Goal: Information Seeking & Learning: Find specific fact

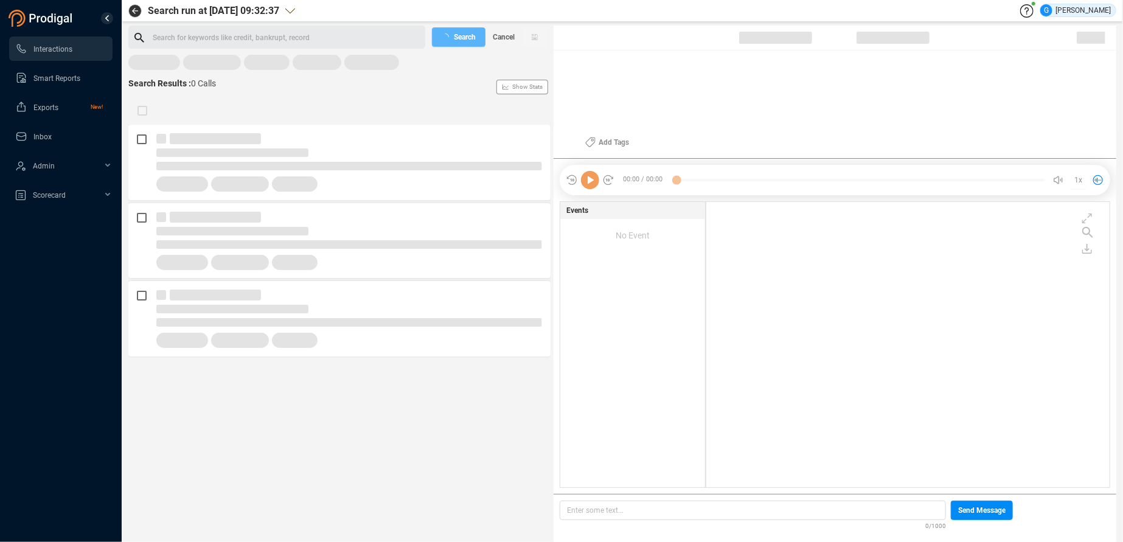
scroll to position [275, 393]
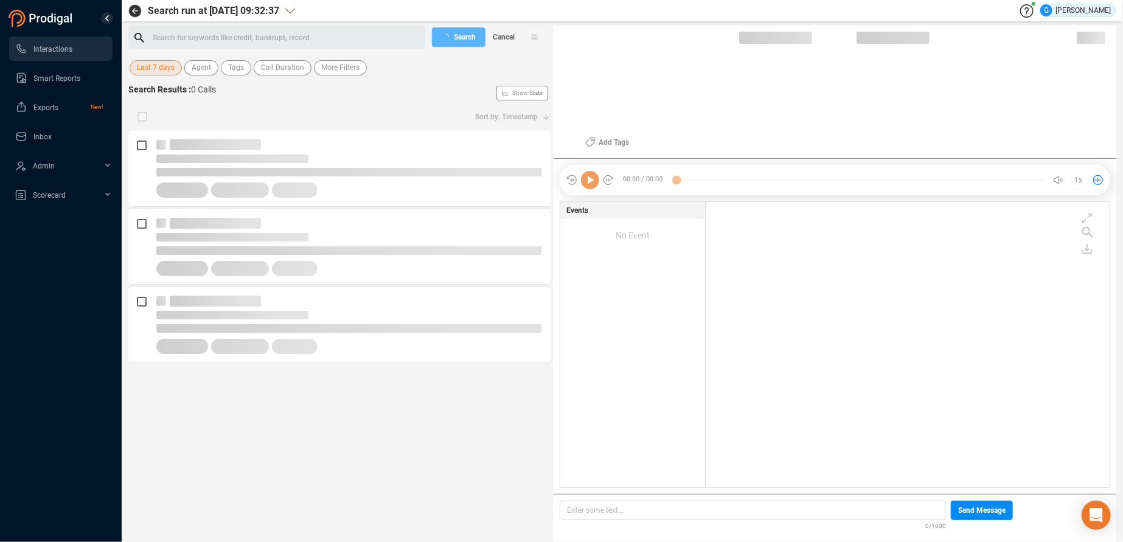
click at [158, 78] on div "Search for keywords like credit, bankrupt, record ﻿ Search Cancel Last 7 days A…" at bounding box center [339, 284] width 422 height 516
click at [154, 69] on span "Last 7 days" at bounding box center [156, 67] width 38 height 15
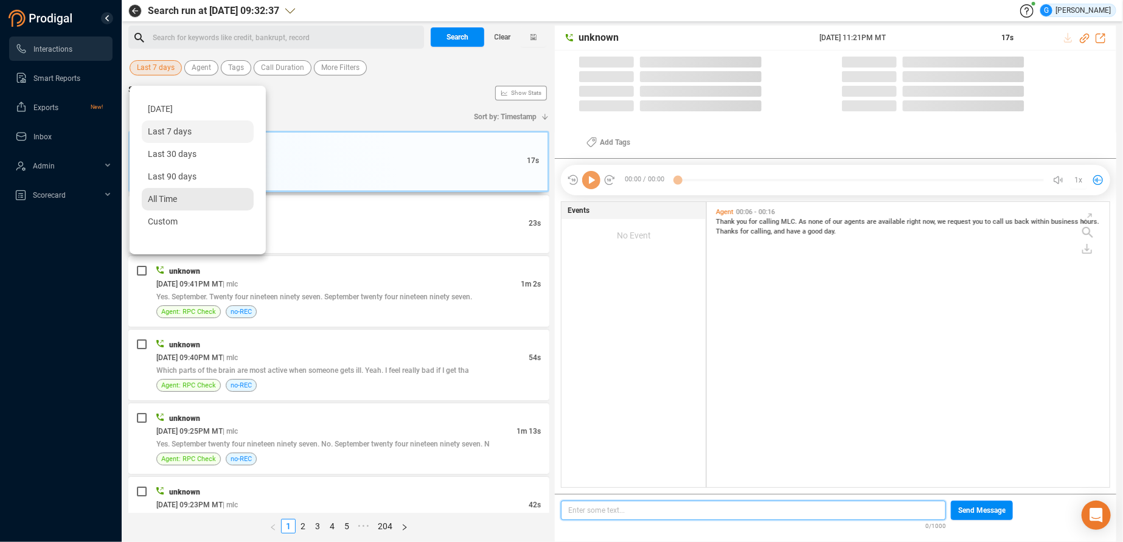
scroll to position [275, 392]
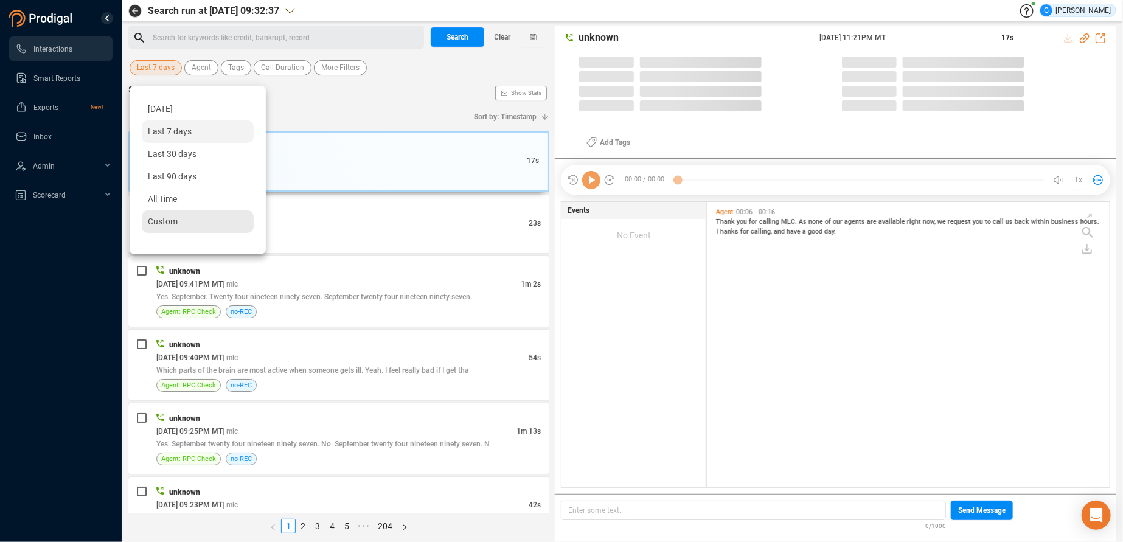
click at [178, 216] on div "Custom" at bounding box center [198, 221] width 112 height 23
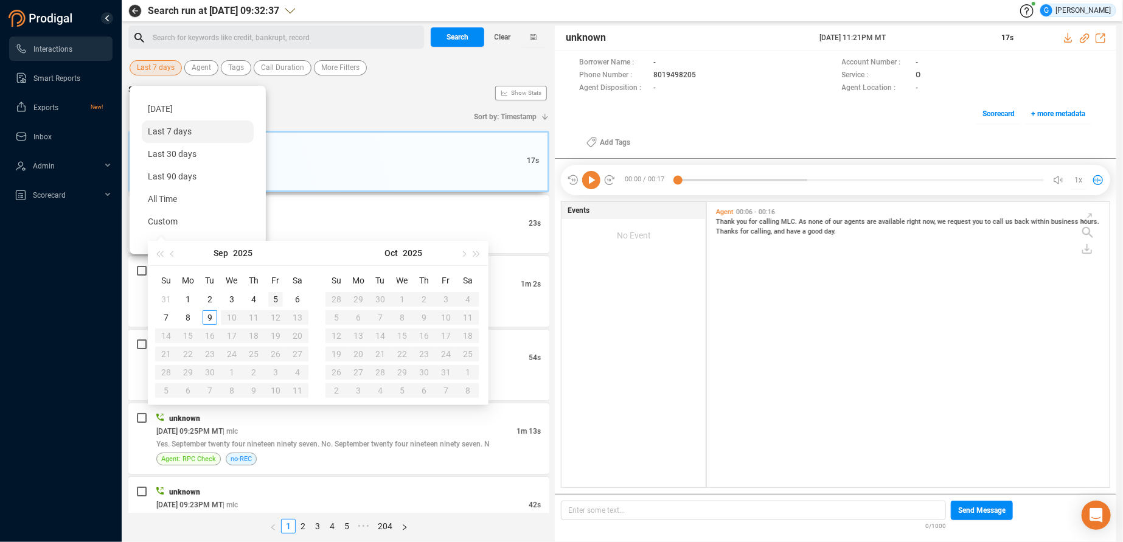
type input "[DATE]"
click at [276, 294] on div "5" at bounding box center [275, 299] width 15 height 15
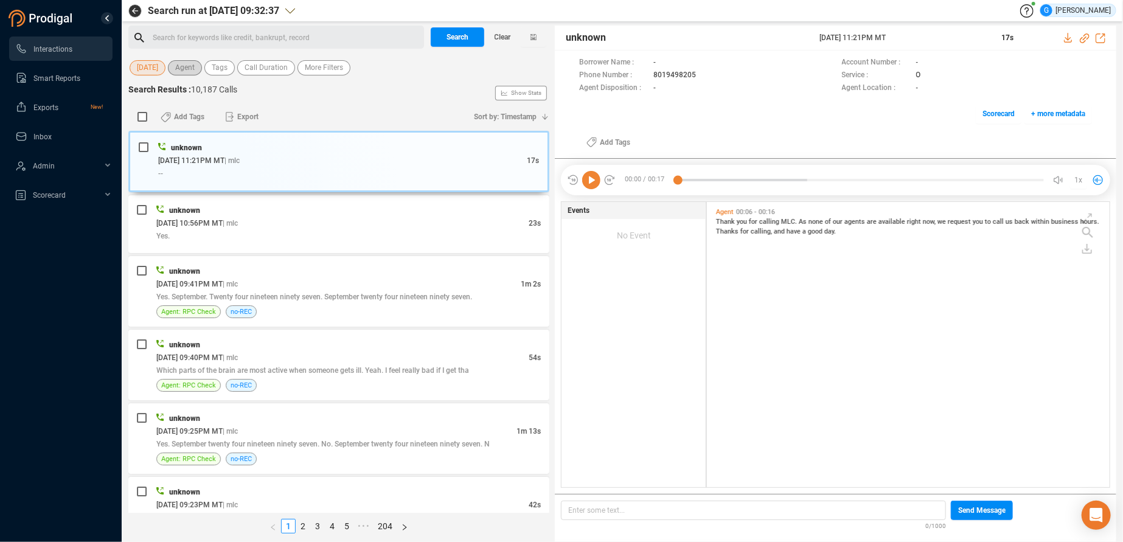
click at [187, 64] on span "Agent" at bounding box center [184, 67] width 19 height 15
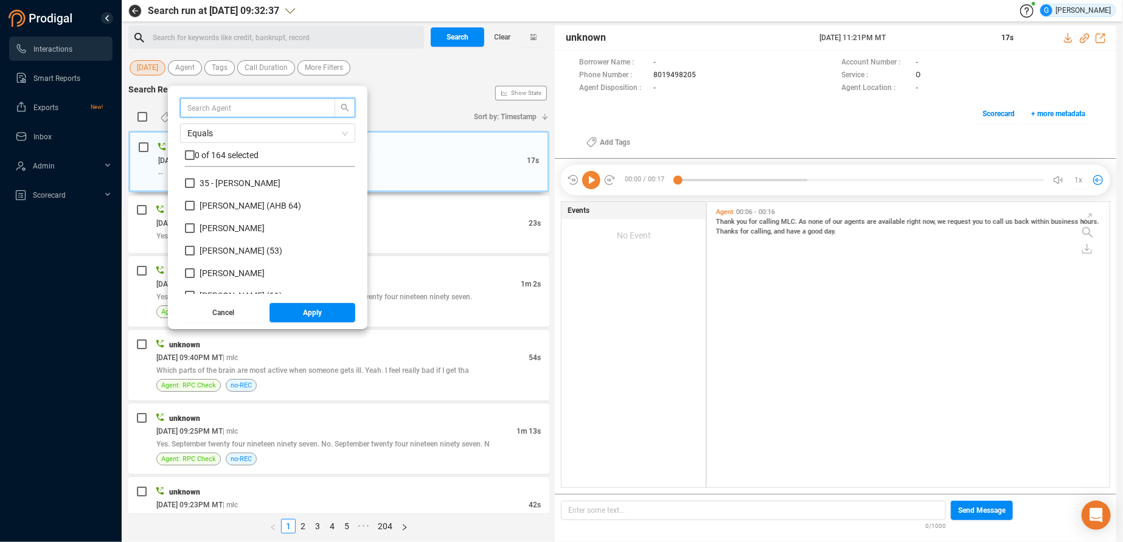
scroll to position [106, 160]
click at [207, 107] on input "text" at bounding box center [251, 107] width 129 height 13
type input "ke"
click at [191, 227] on input "Ke nneth [PERSON_NAME] (KPP 75)" at bounding box center [190, 228] width 10 height 10
checkbox input "true"
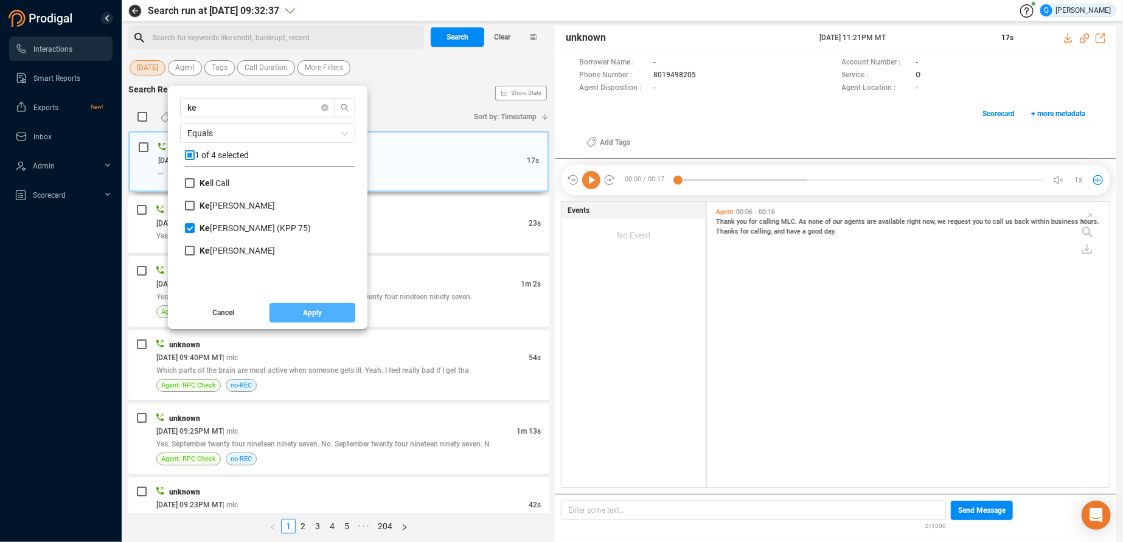
click at [325, 314] on button "Apply" at bounding box center [312, 312] width 86 height 19
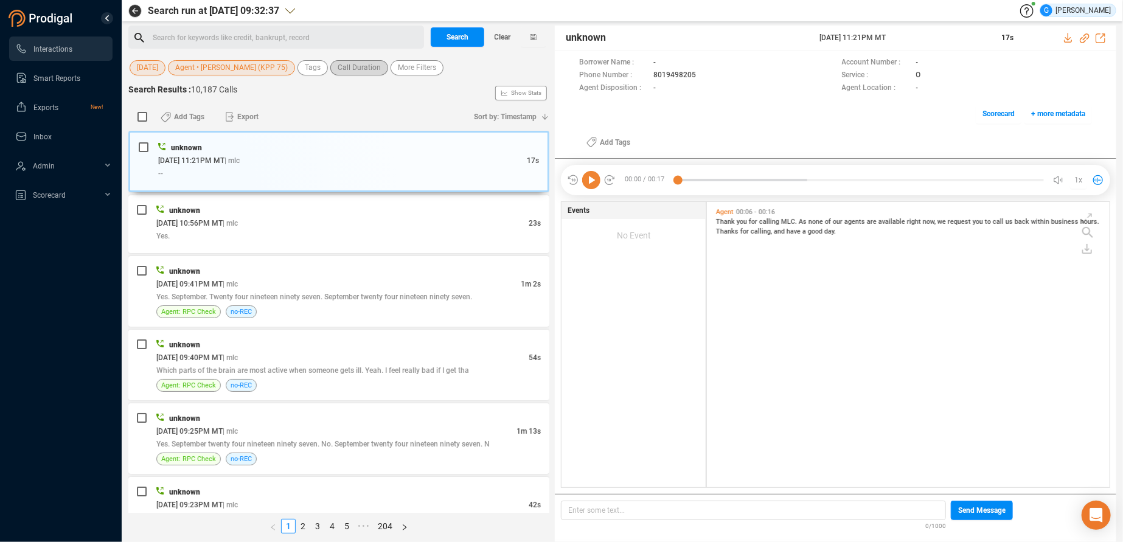
click at [366, 64] on span "Call Duration" at bounding box center [359, 67] width 43 height 15
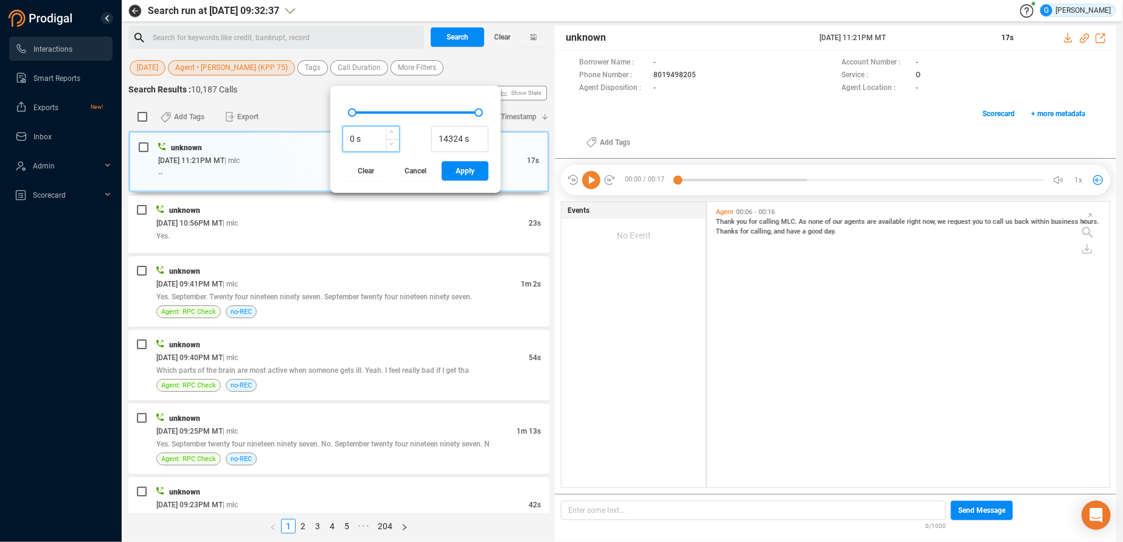
drag, startPoint x: 352, startPoint y: 139, endPoint x: 339, endPoint y: 137, distance: 12.3
click at [343, 137] on input "0 s" at bounding box center [371, 139] width 56 height 18
type input "120 s"
click at [466, 173] on span "Apply" at bounding box center [464, 170] width 19 height 19
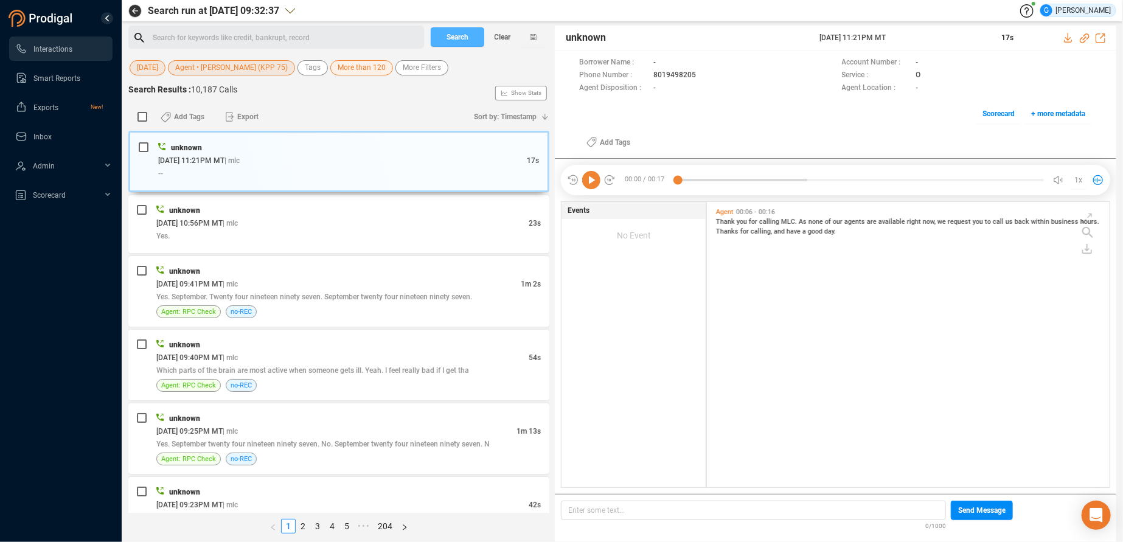
click at [463, 38] on span "Search" at bounding box center [457, 36] width 22 height 19
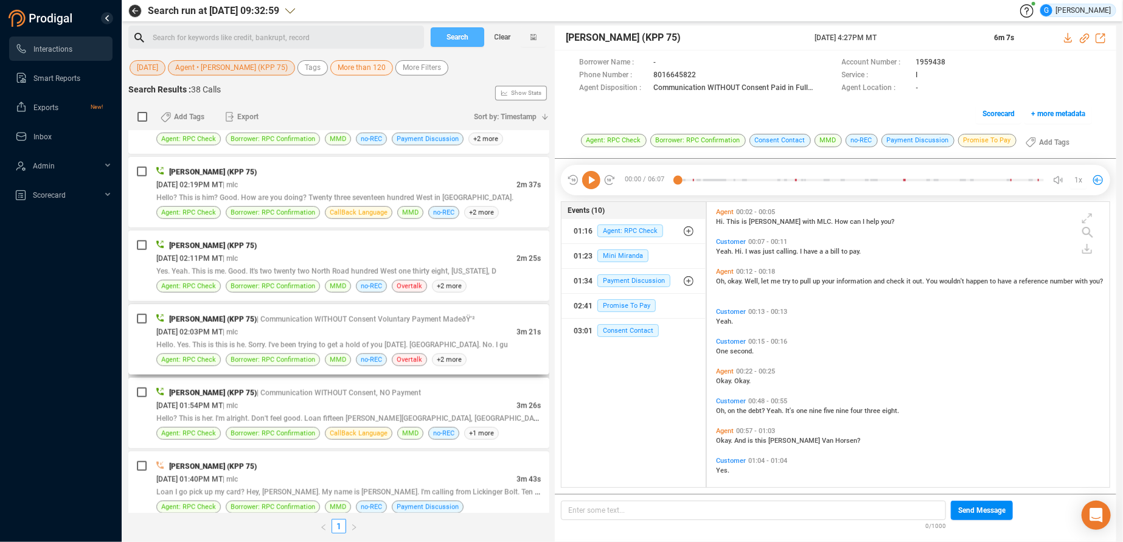
scroll to position [735, 0]
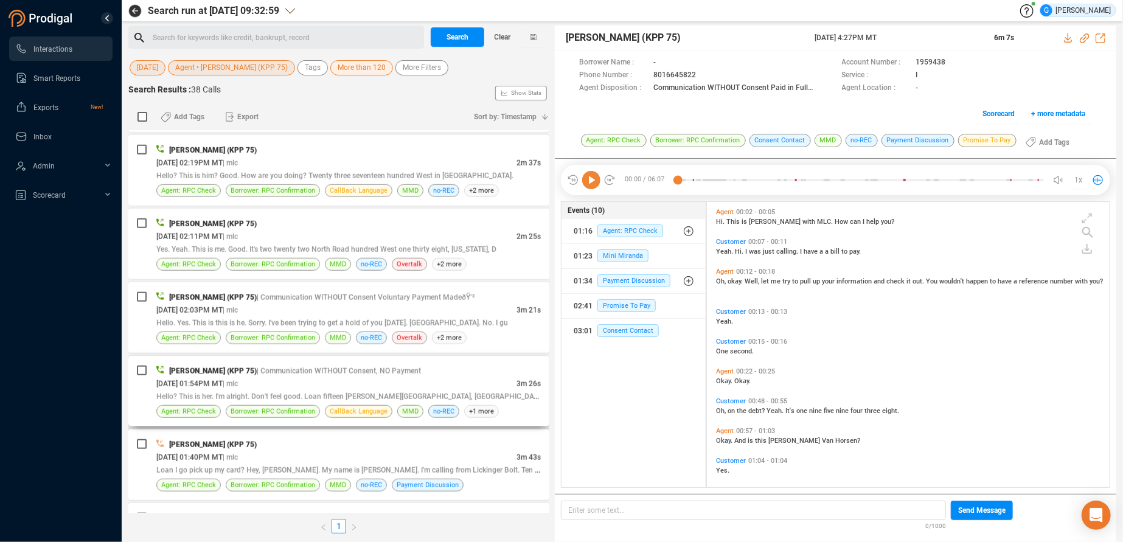
click at [460, 371] on div "[PERSON_NAME] (KPP 75) | Communication WITHOUT Consent, NO Payment" at bounding box center [348, 370] width 384 height 13
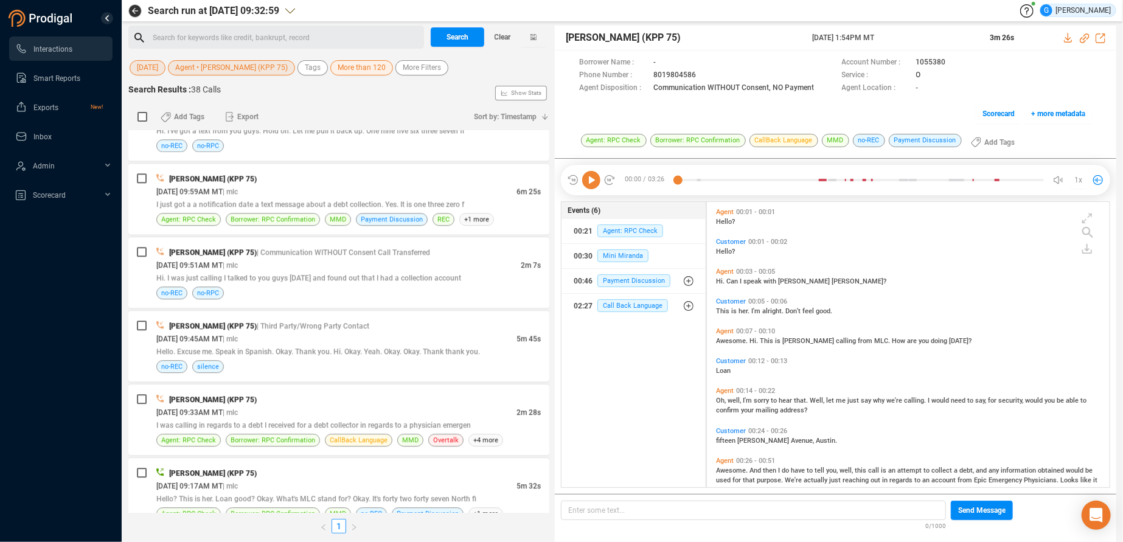
scroll to position [2081, 0]
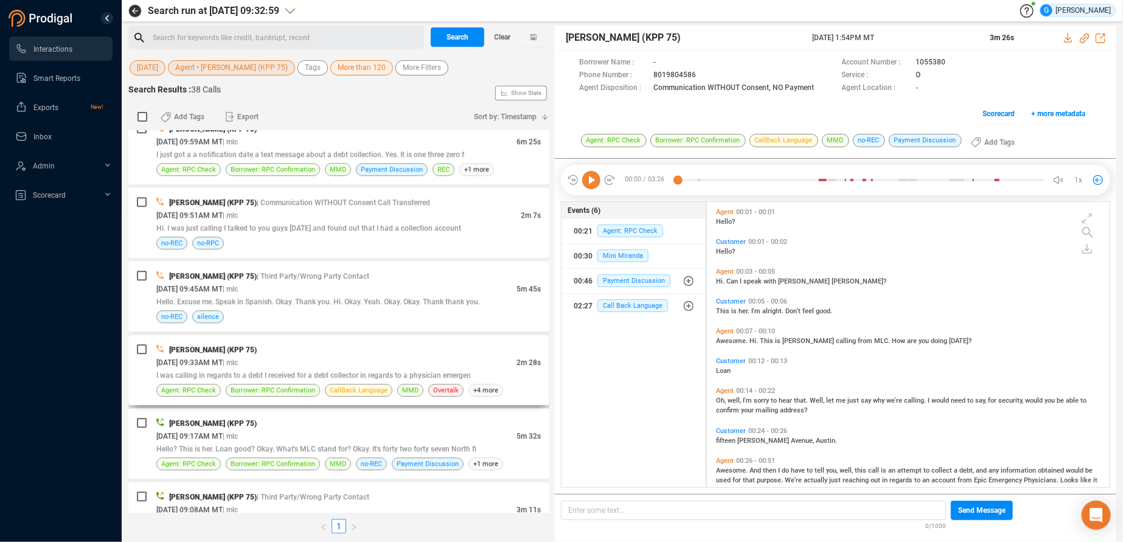
click at [466, 343] on div "[PERSON_NAME] (KPP 75)" at bounding box center [348, 349] width 384 height 13
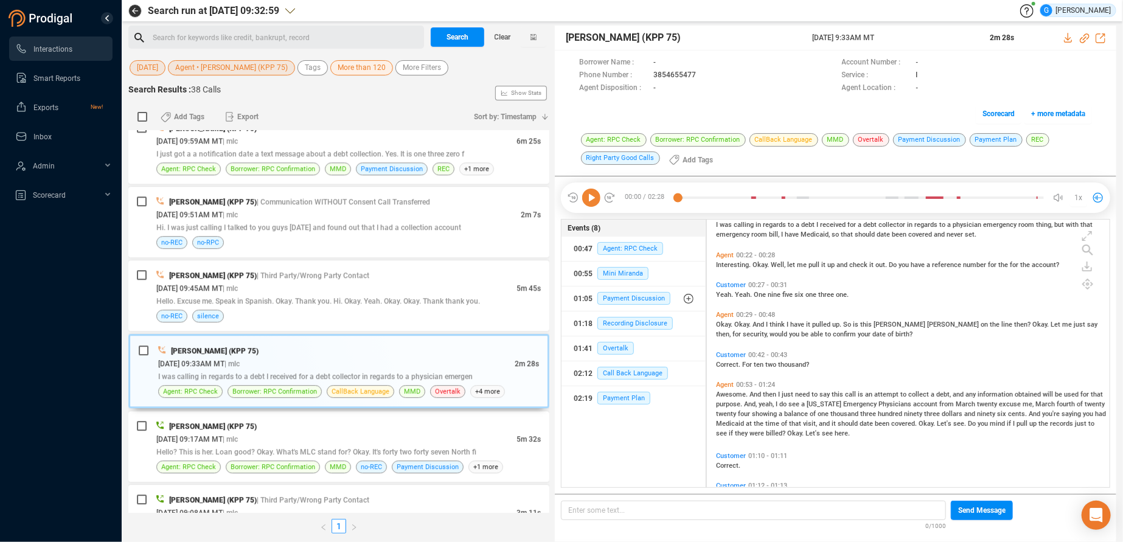
scroll to position [61, 0]
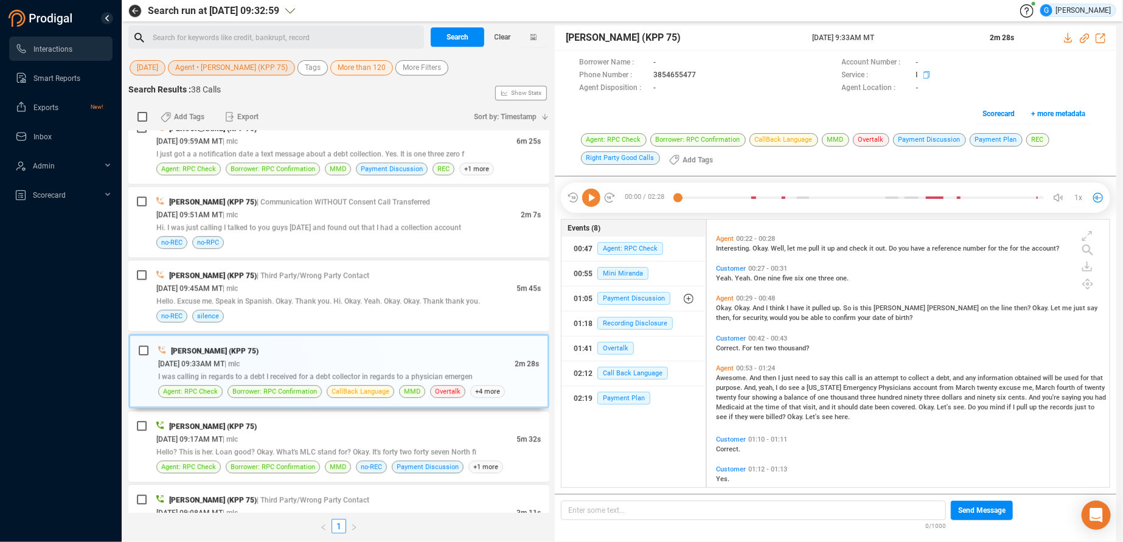
click at [1037, 71] on span at bounding box center [1006, 75] width 172 height 13
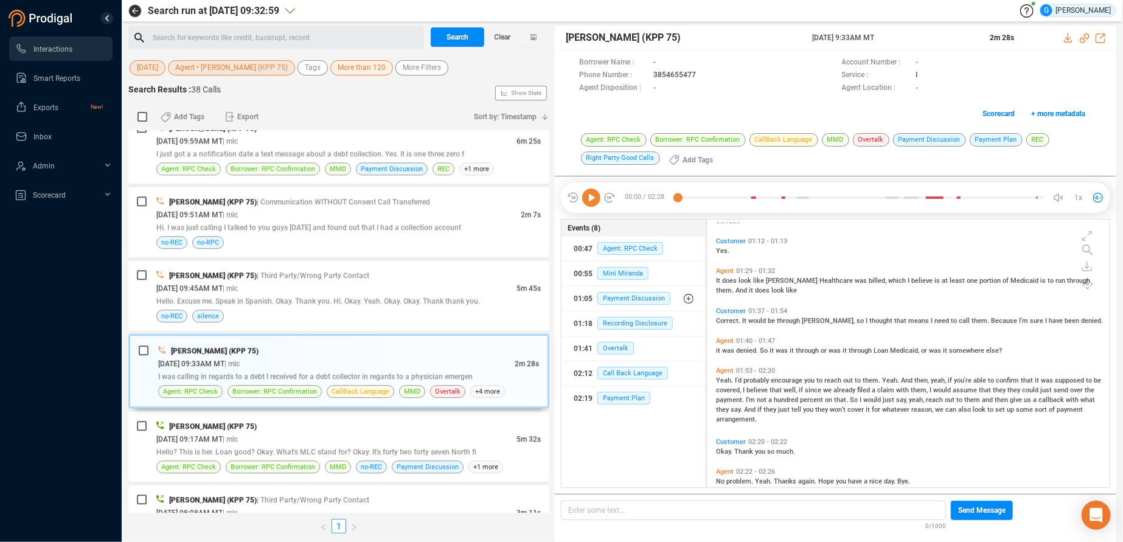
scroll to position [306, 0]
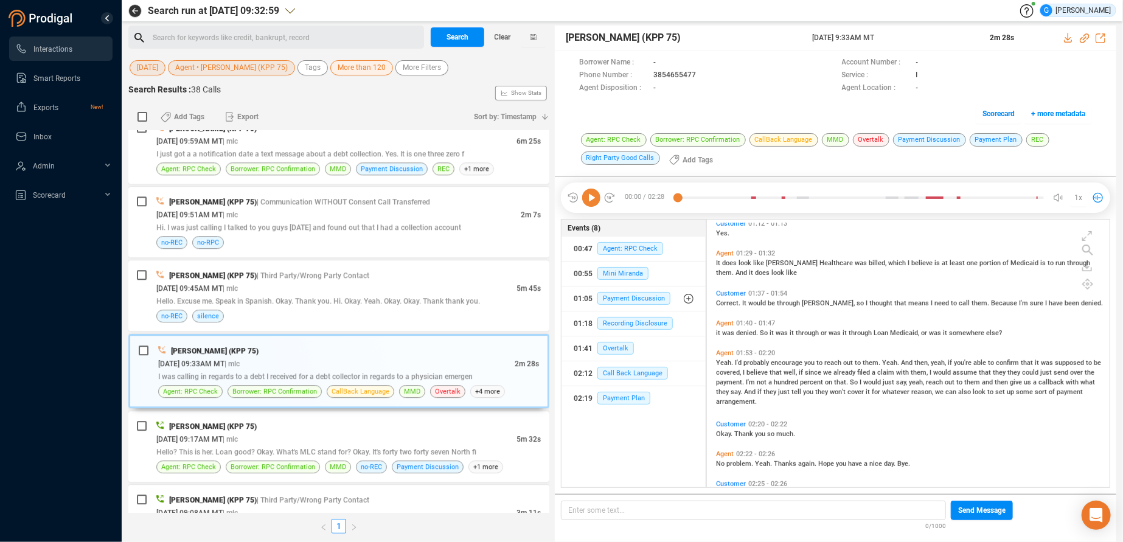
click at [150, 66] on span "[DATE]" at bounding box center [147, 67] width 21 height 15
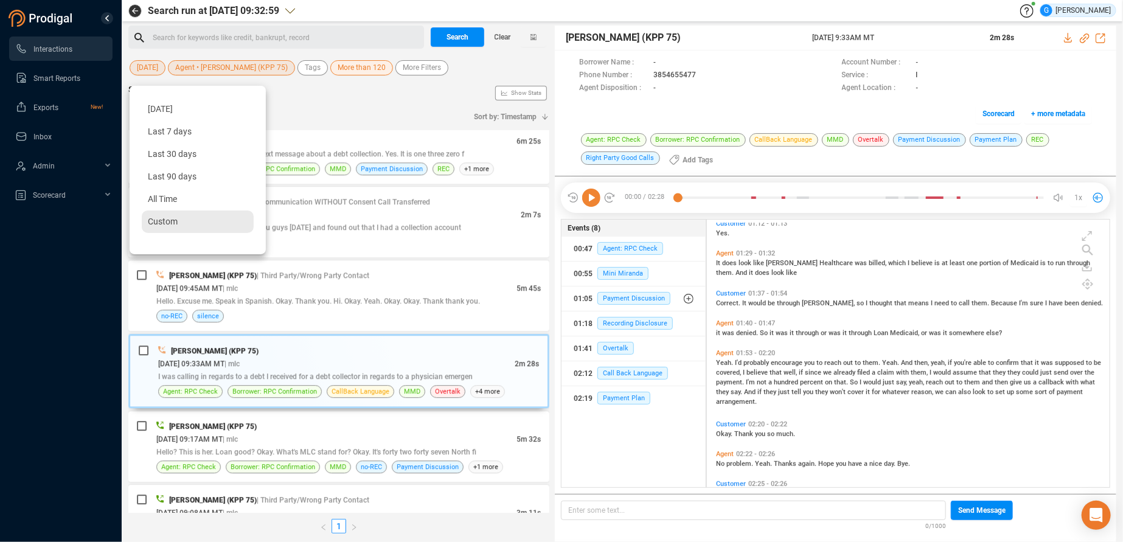
click at [186, 224] on div "Custom" at bounding box center [198, 221] width 112 height 23
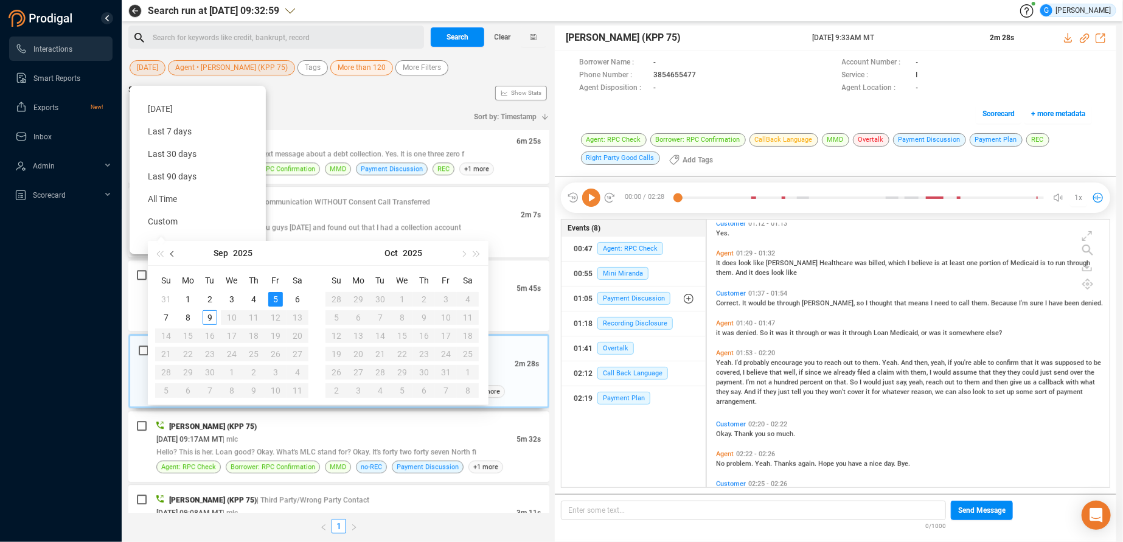
click at [173, 253] on span "button" at bounding box center [173, 254] width 6 height 6
type input "[DATE]"
click at [234, 337] on div "18" at bounding box center [231, 335] width 15 height 15
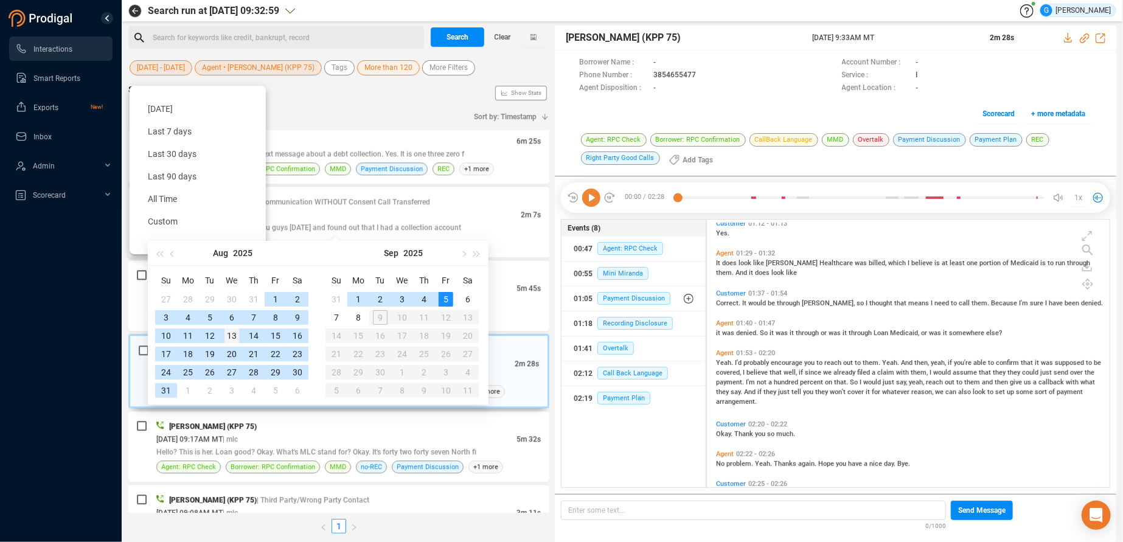
click at [234, 337] on div "13" at bounding box center [231, 335] width 15 height 15
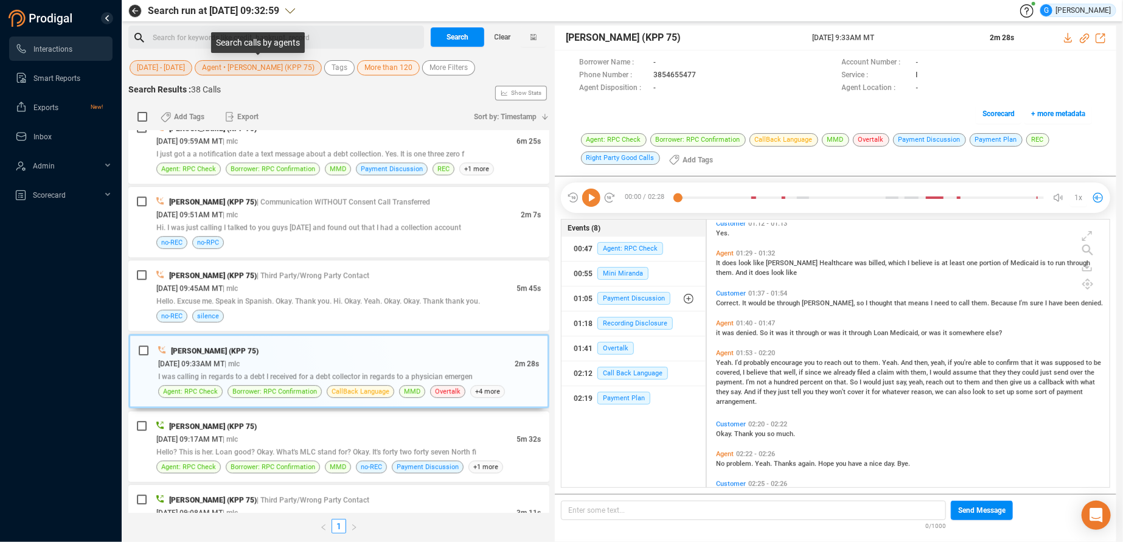
click at [293, 66] on span "Agent • [PERSON_NAME] (KPP 75)" at bounding box center [258, 67] width 113 height 15
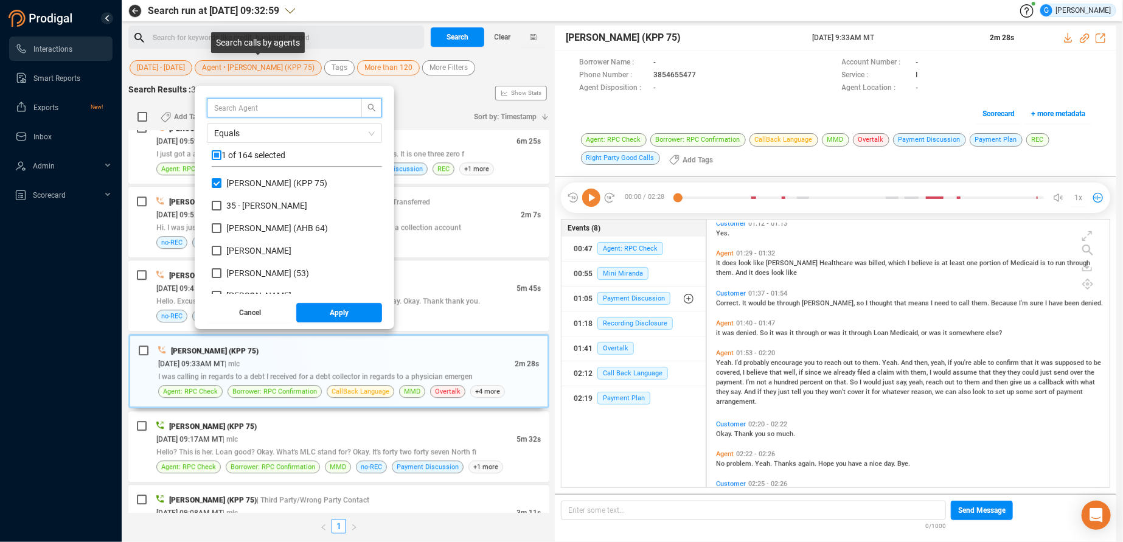
scroll to position [106, 160]
click at [218, 157] on input "checkbox" at bounding box center [217, 155] width 10 height 10
checkbox input "true"
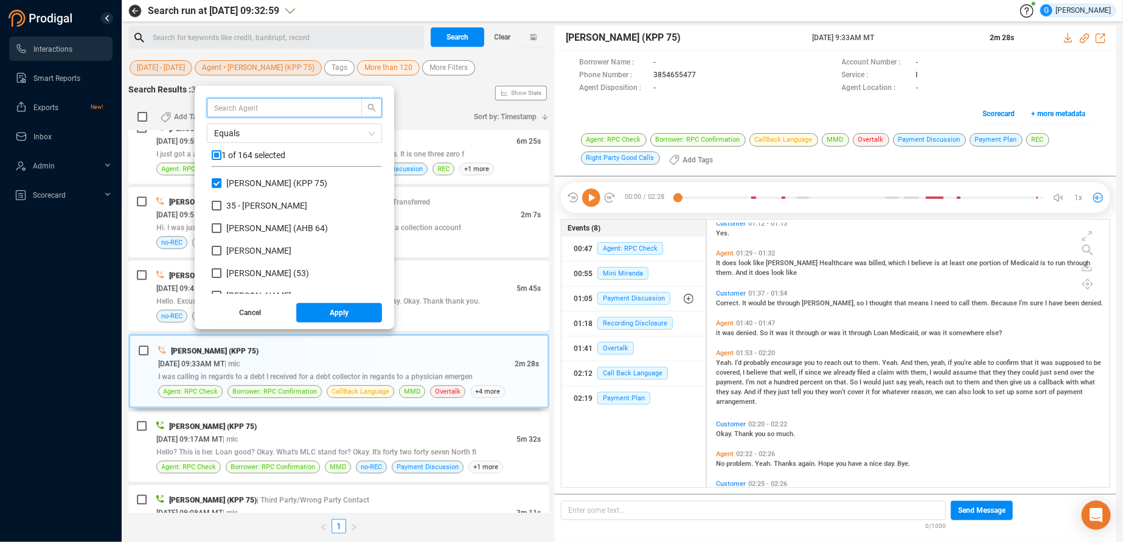
checkbox input "true"
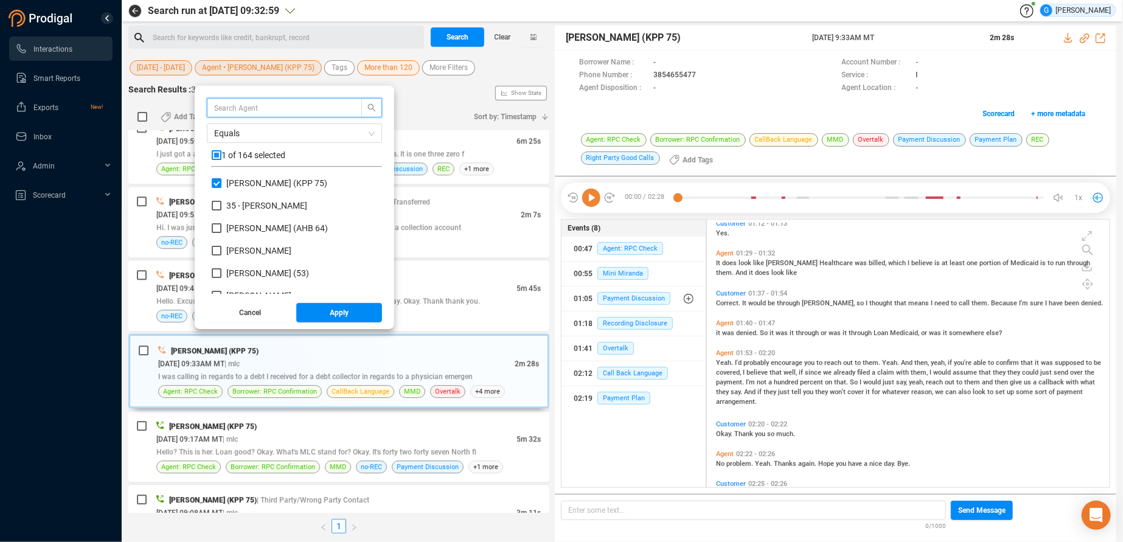
checkbox input "true"
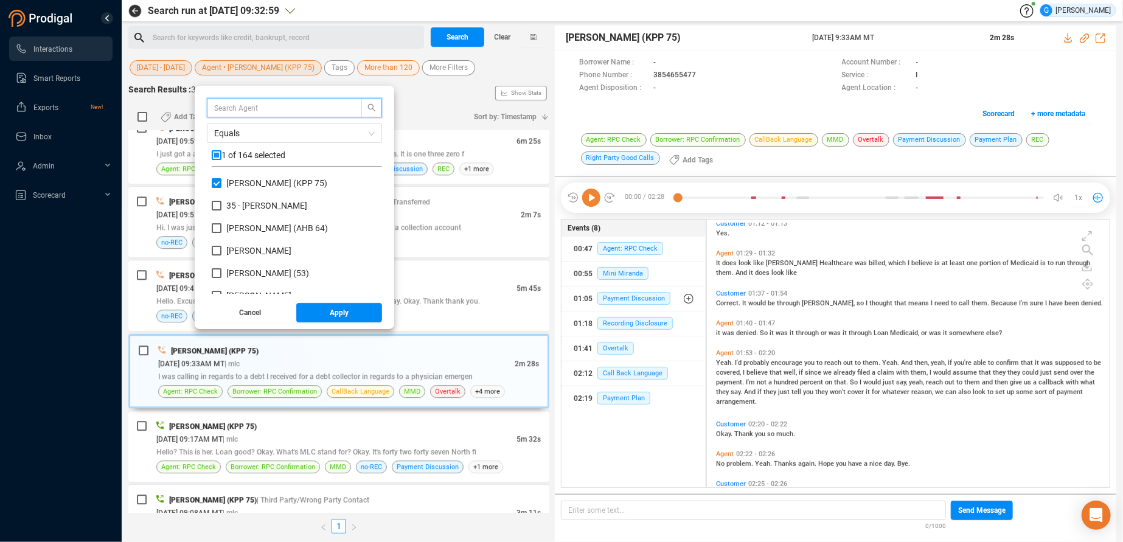
checkbox input "true"
click at [218, 154] on input "checkbox" at bounding box center [217, 155] width 10 height 10
checkbox input "false"
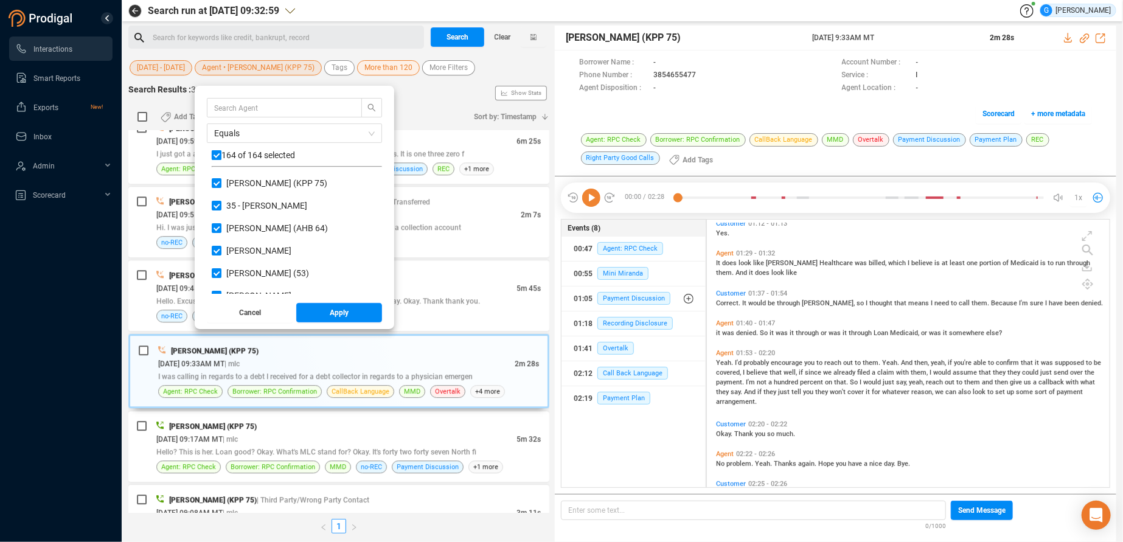
checkbox input "false"
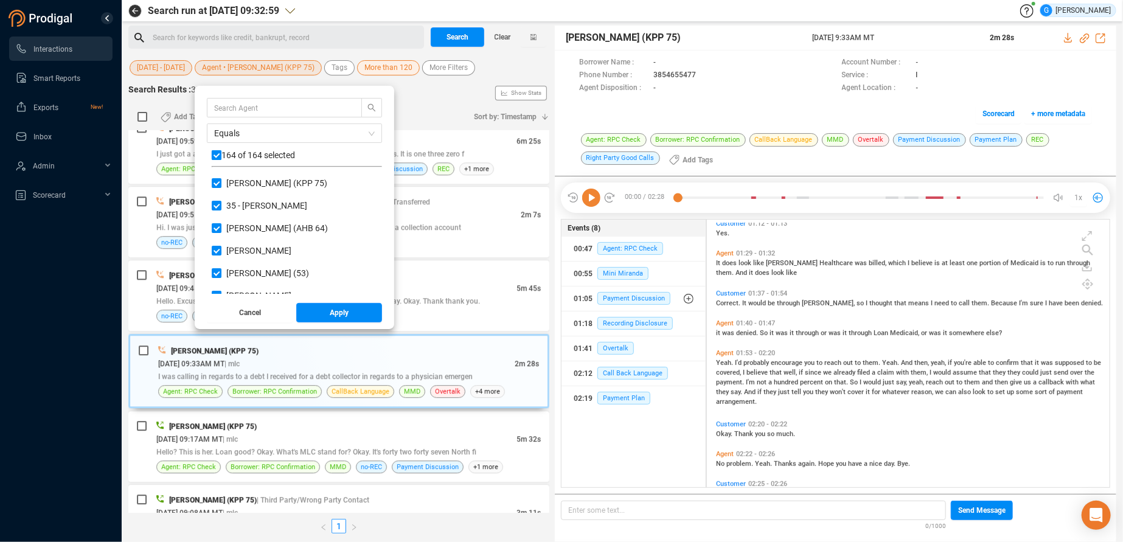
checkbox input "false"
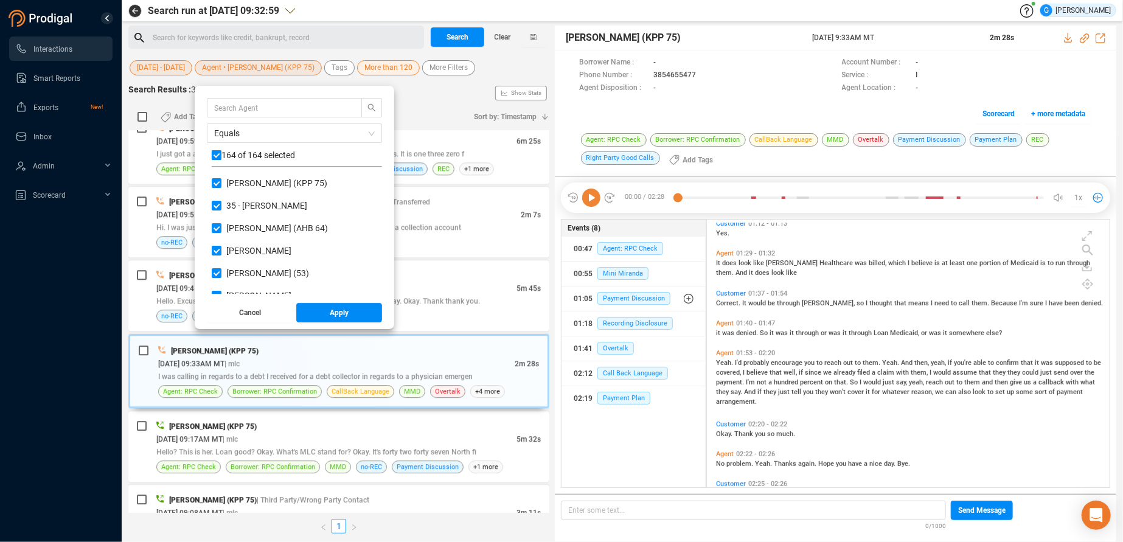
checkbox input "false"
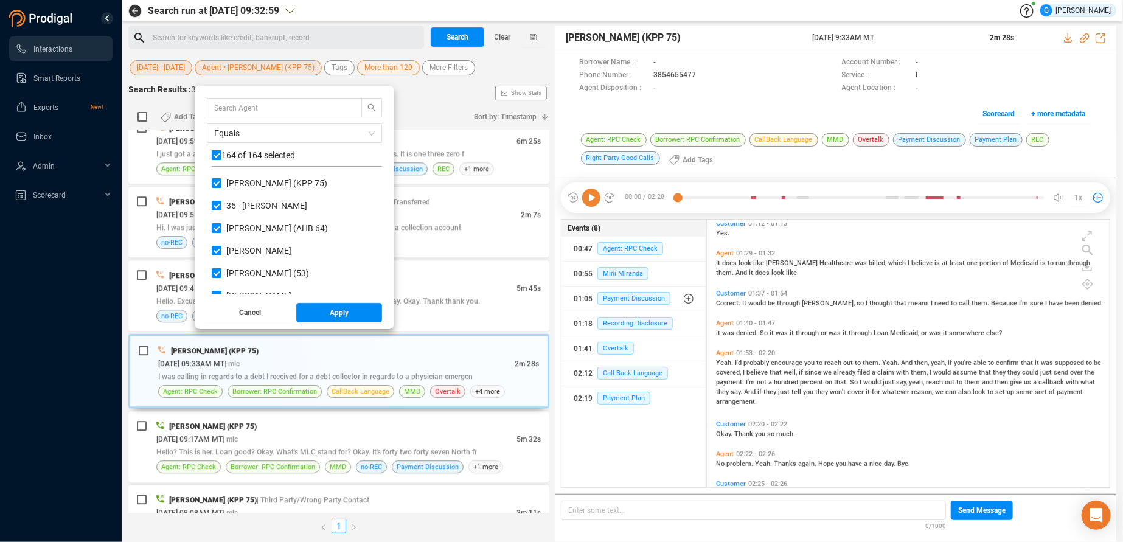
checkbox input "false"
click at [234, 112] on input "text" at bounding box center [278, 107] width 129 height 13
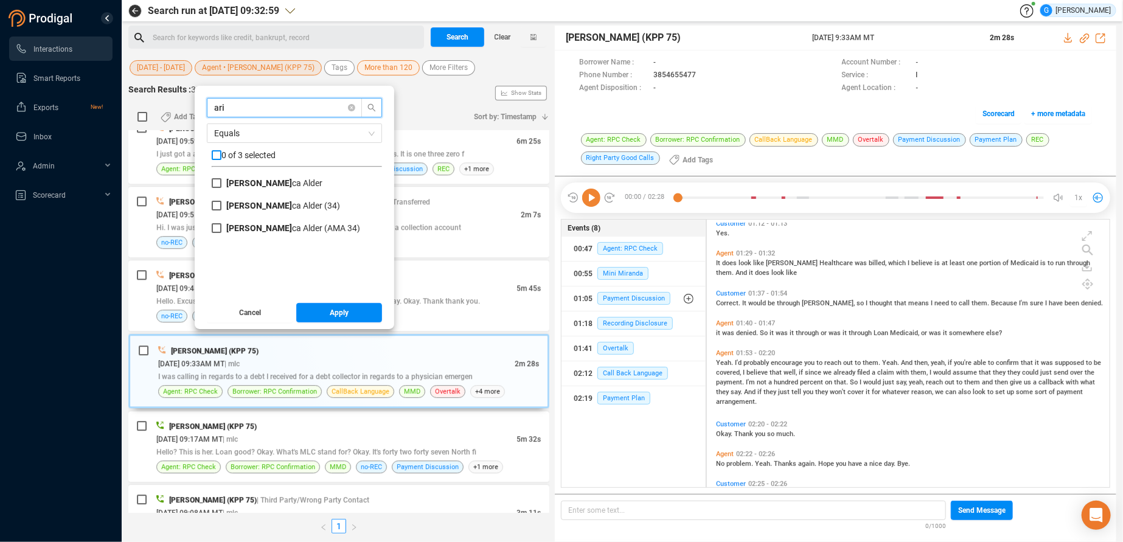
type input "ari"
click at [217, 153] on input "checkbox" at bounding box center [217, 155] width 10 height 10
checkbox input "true"
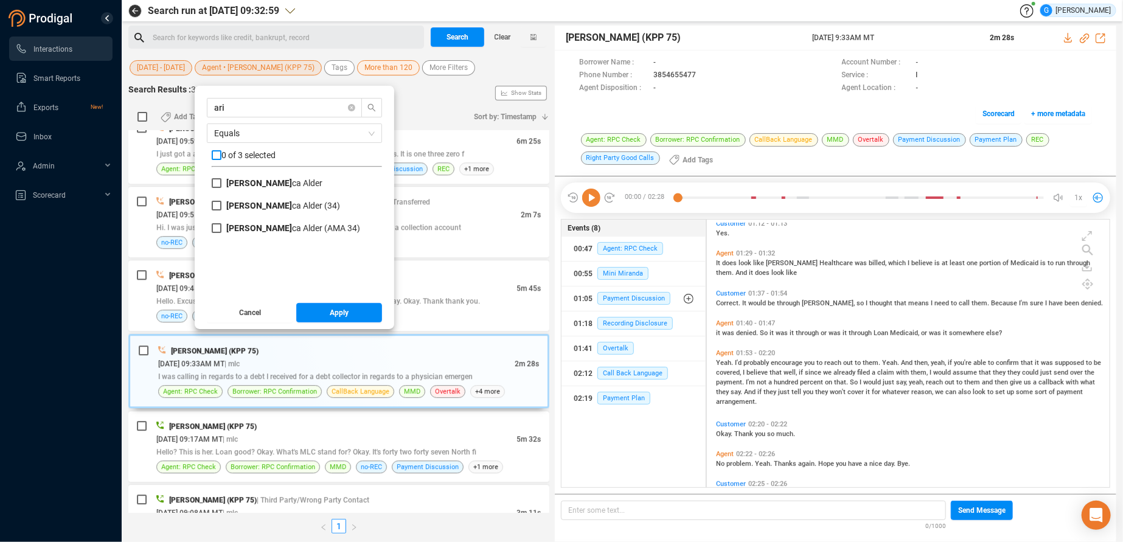
checkbox input "true"
click at [329, 313] on button "Apply" at bounding box center [339, 312] width 86 height 19
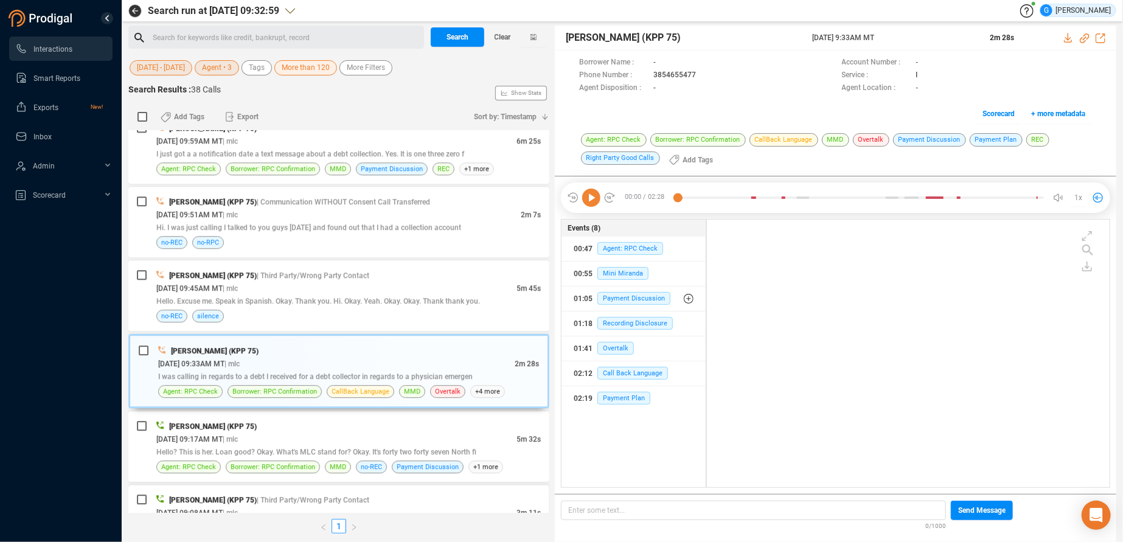
scroll to position [0, 0]
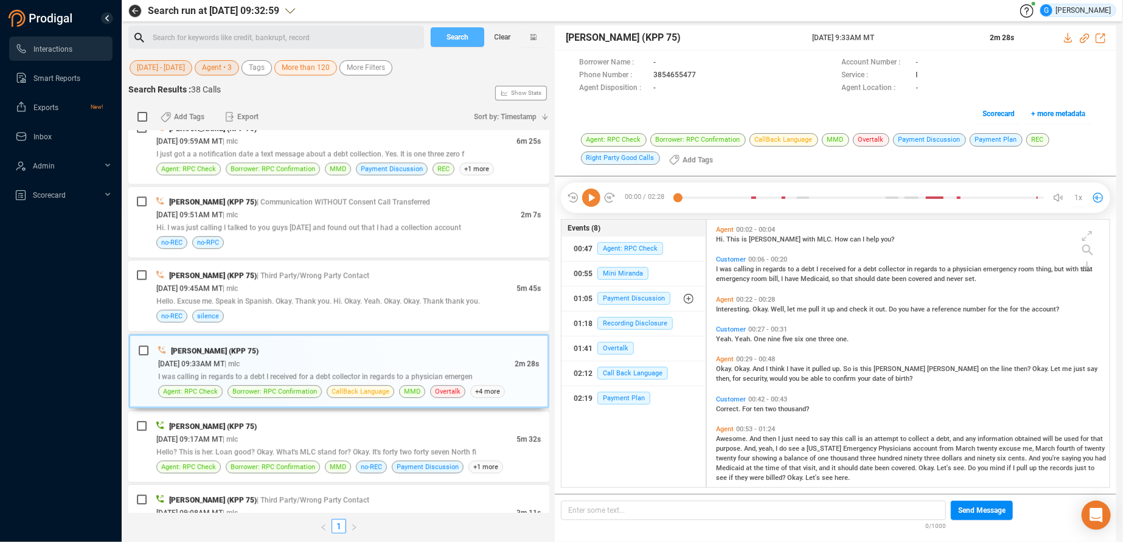
click at [468, 35] on span "Search" at bounding box center [457, 36] width 22 height 19
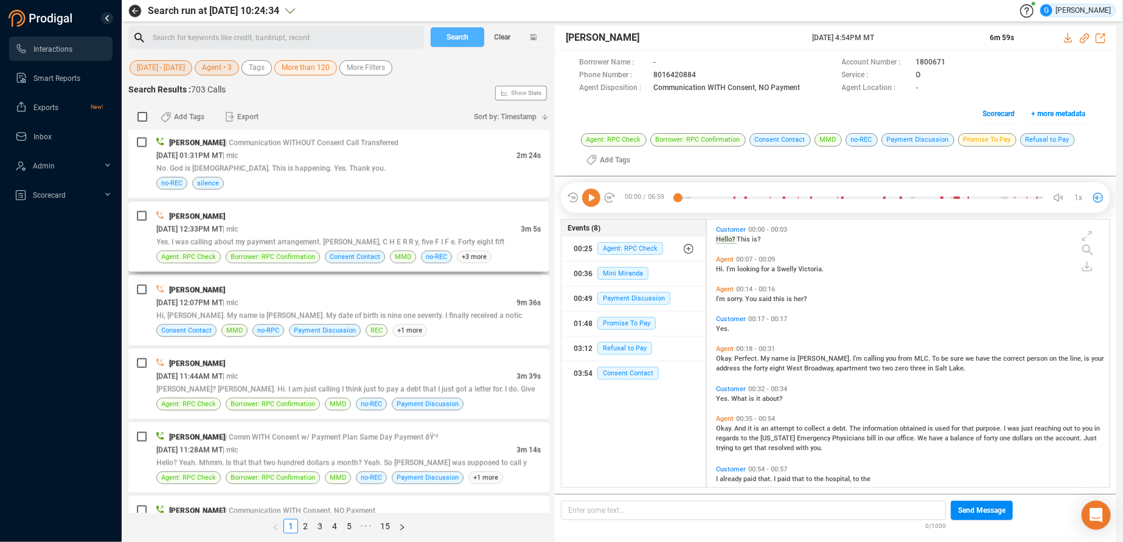
scroll to position [919, 0]
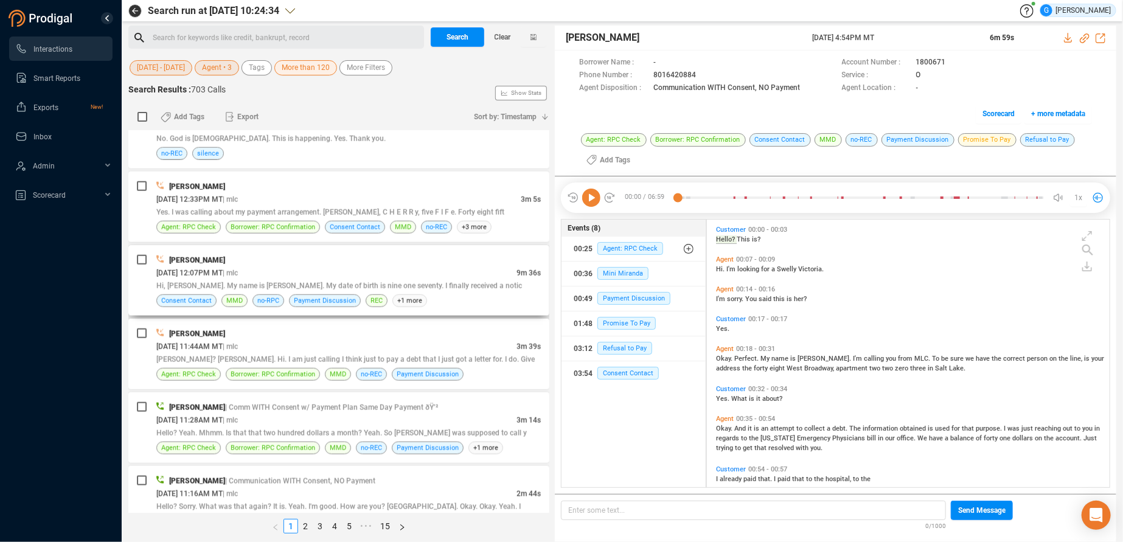
click at [499, 294] on div "Consent Contact MMD no-RPC Payment Discussion REC +1 more" at bounding box center [348, 300] width 384 height 13
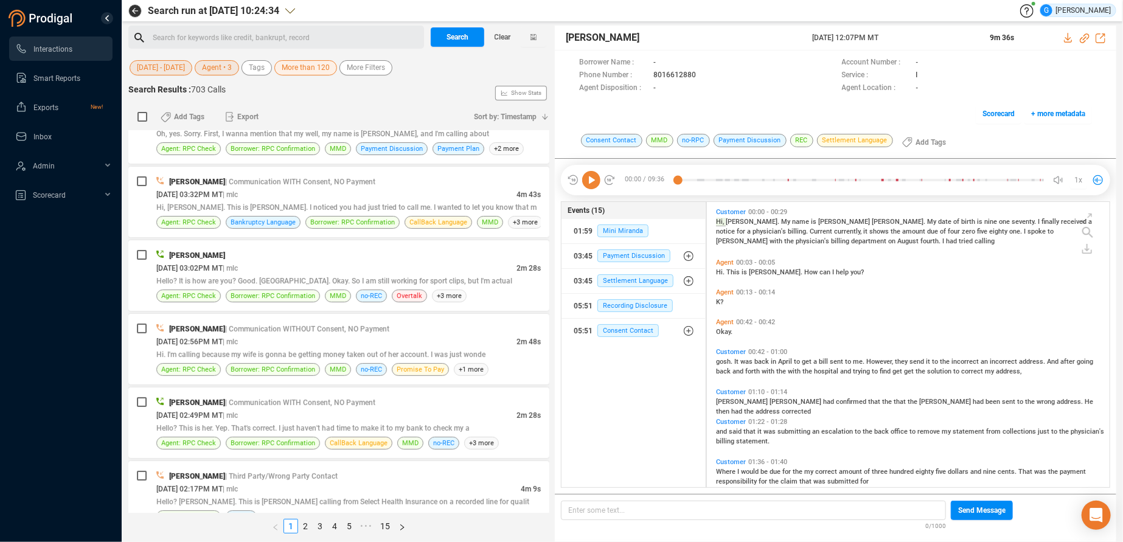
scroll to position [0, 0]
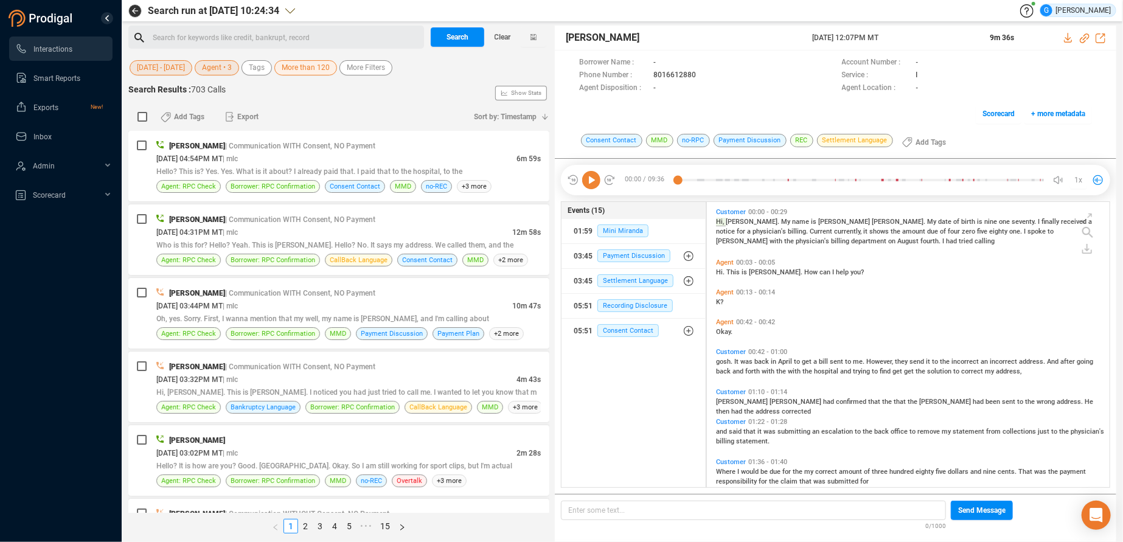
click at [185, 71] on span "[DATE] - [DATE]" at bounding box center [161, 67] width 48 height 15
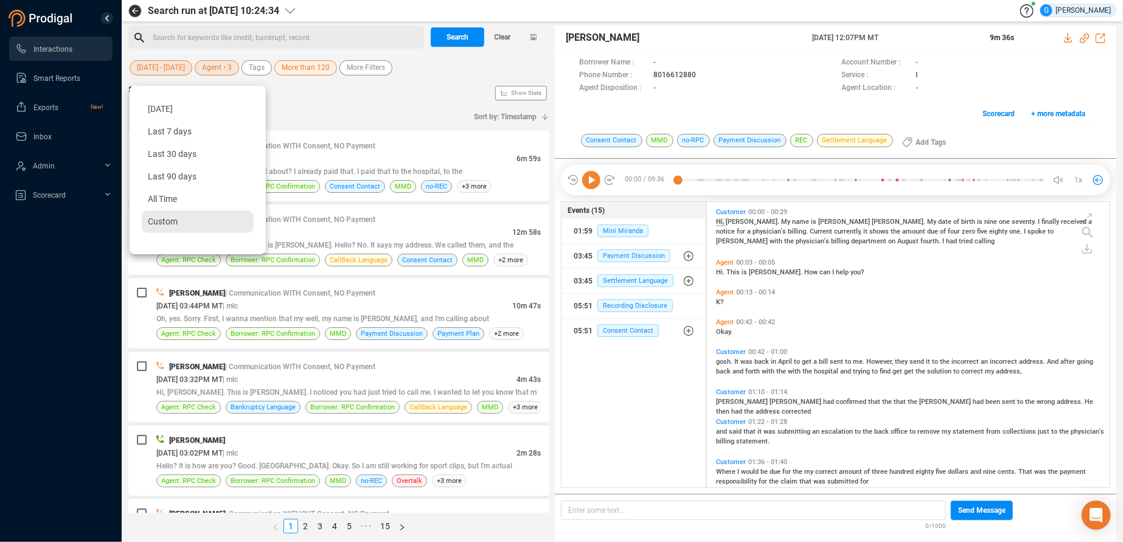
click at [182, 229] on div "Custom" at bounding box center [198, 221] width 112 height 23
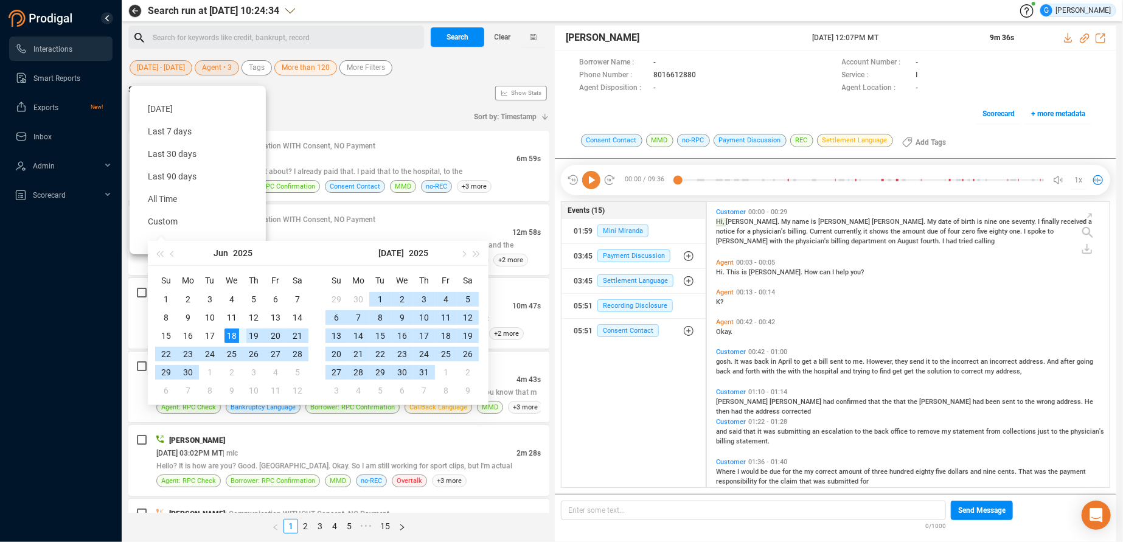
type input "[DATE]"
click at [227, 330] on div "18" at bounding box center [231, 335] width 15 height 15
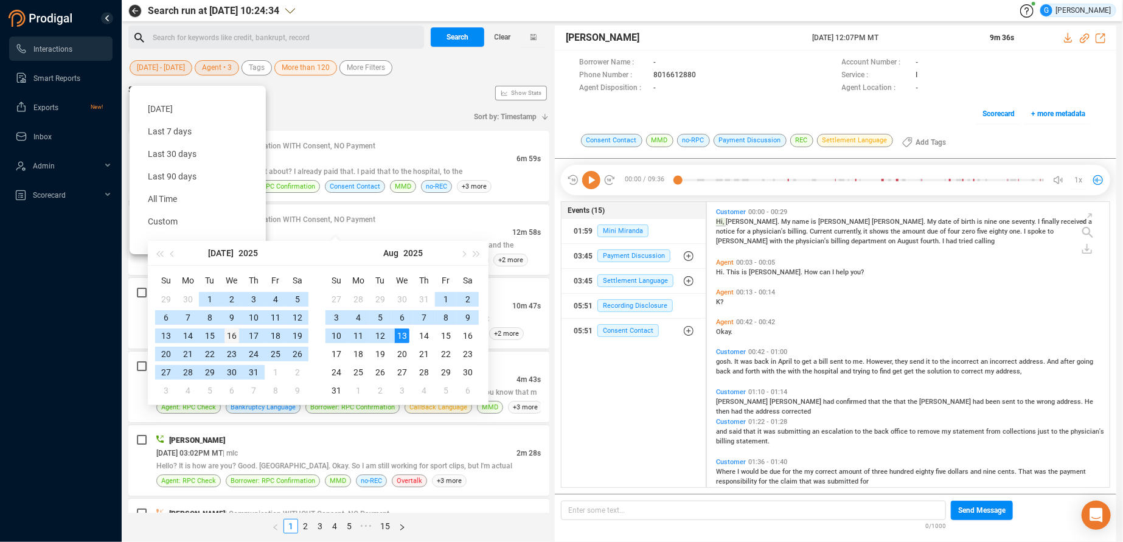
click at [227, 330] on div "16" at bounding box center [231, 335] width 15 height 15
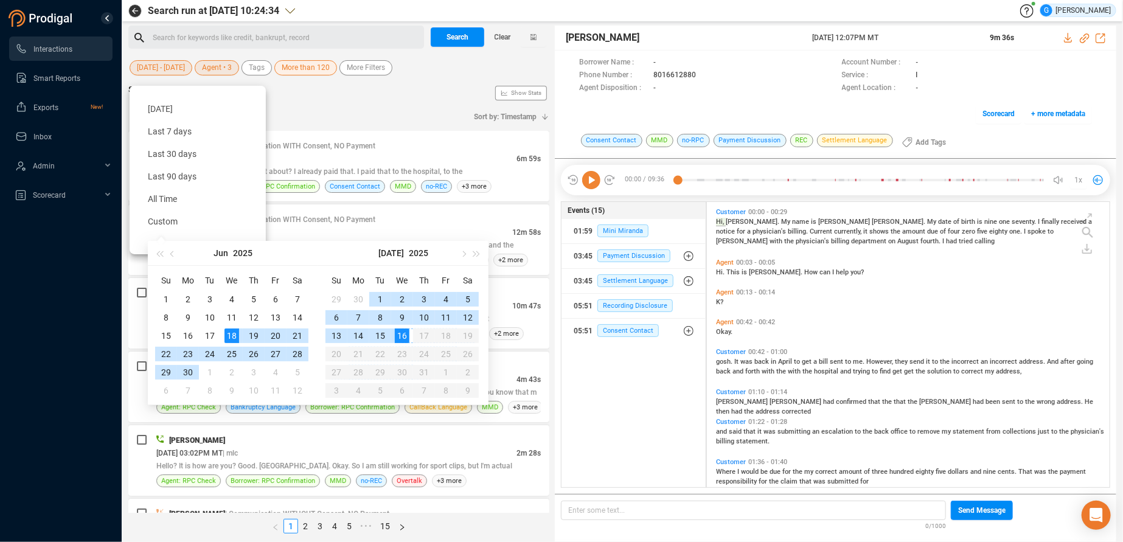
click at [228, 336] on div "18" at bounding box center [231, 335] width 15 height 15
click at [231, 336] on div "18" at bounding box center [231, 335] width 15 height 15
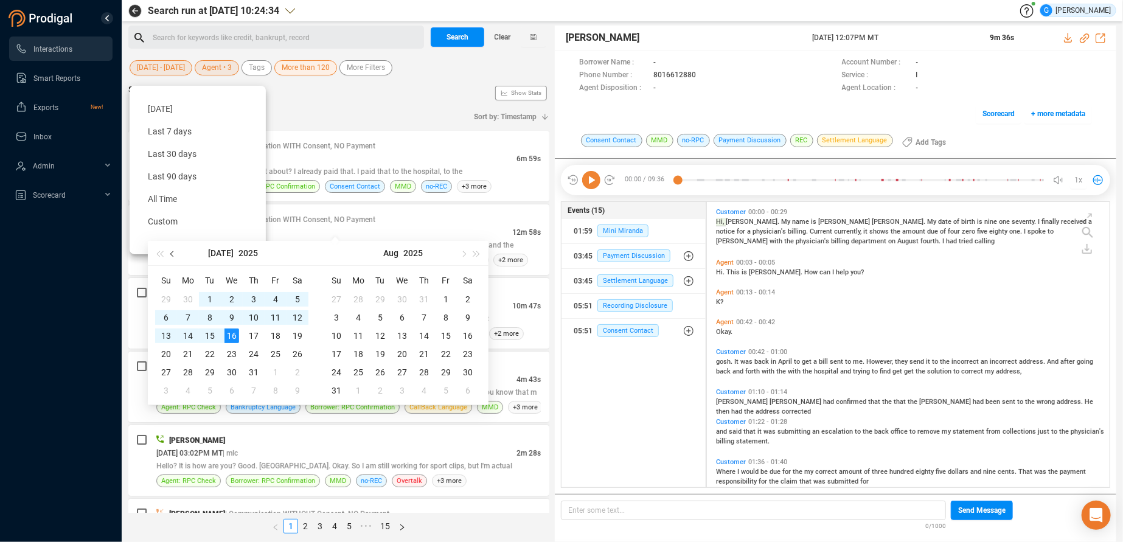
click at [171, 251] on button "button" at bounding box center [172, 253] width 13 height 24
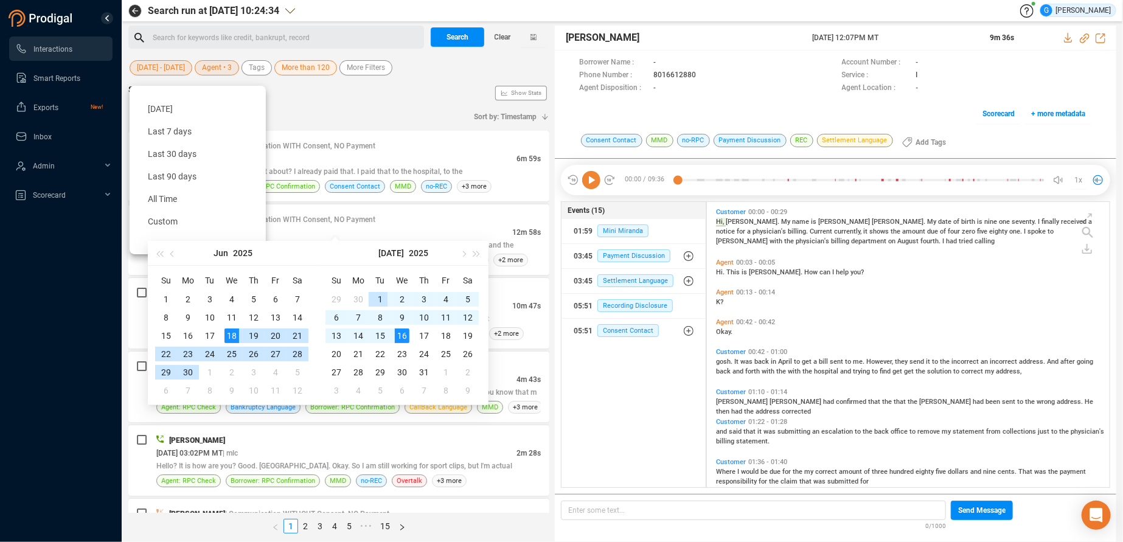
type input "[DATE]"
click at [233, 333] on div "18" at bounding box center [231, 335] width 15 height 15
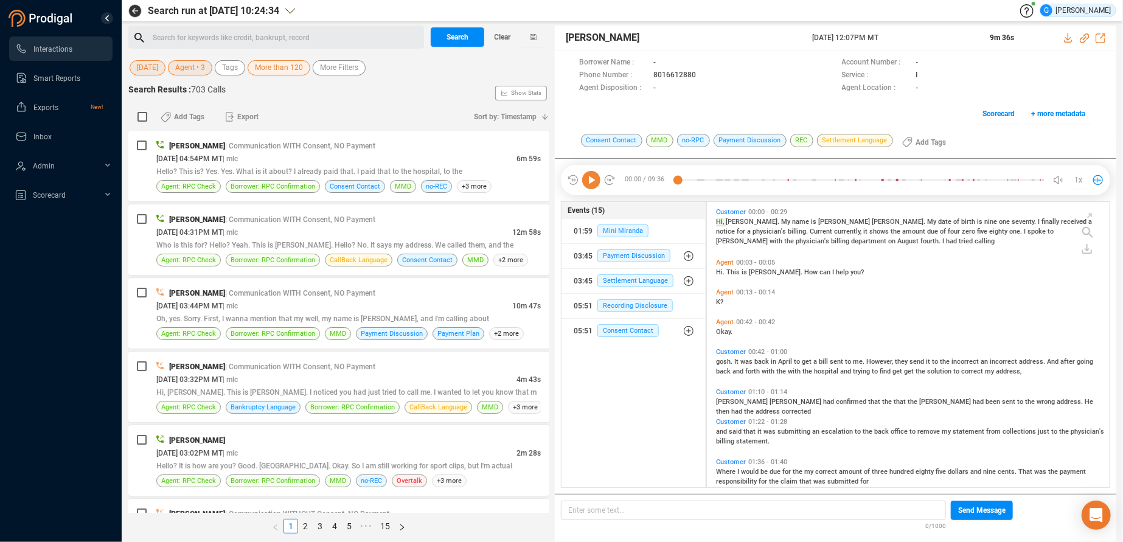
click at [282, 71] on span "More than 120" at bounding box center [279, 67] width 48 height 15
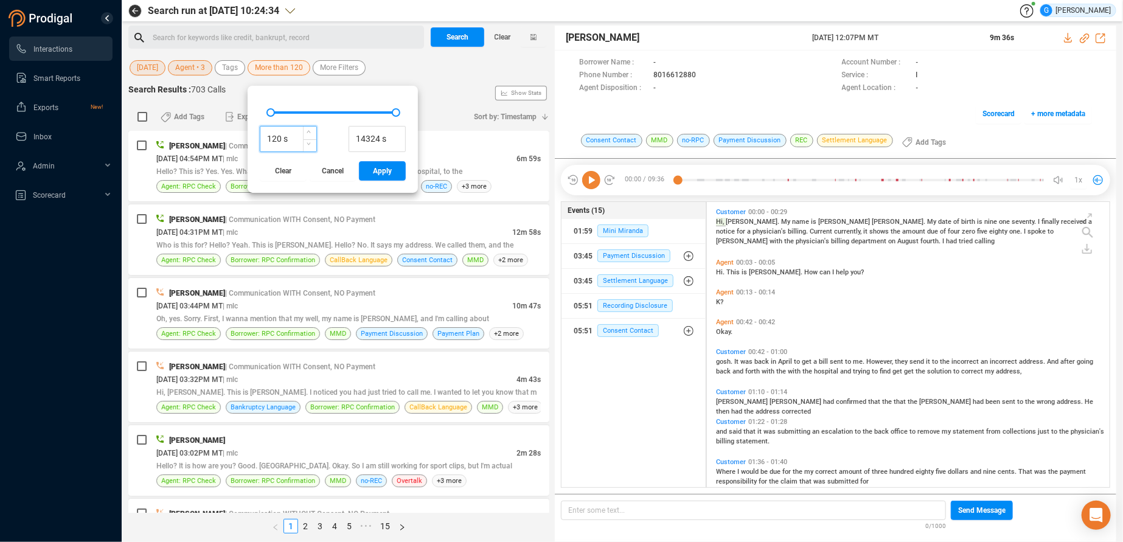
drag, startPoint x: 282, startPoint y: 138, endPoint x: 258, endPoint y: 138, distance: 23.7
click at [260, 138] on input "120 s" at bounding box center [288, 139] width 56 height 18
type input "500 s"
click at [386, 172] on span "Apply" at bounding box center [382, 170] width 19 height 19
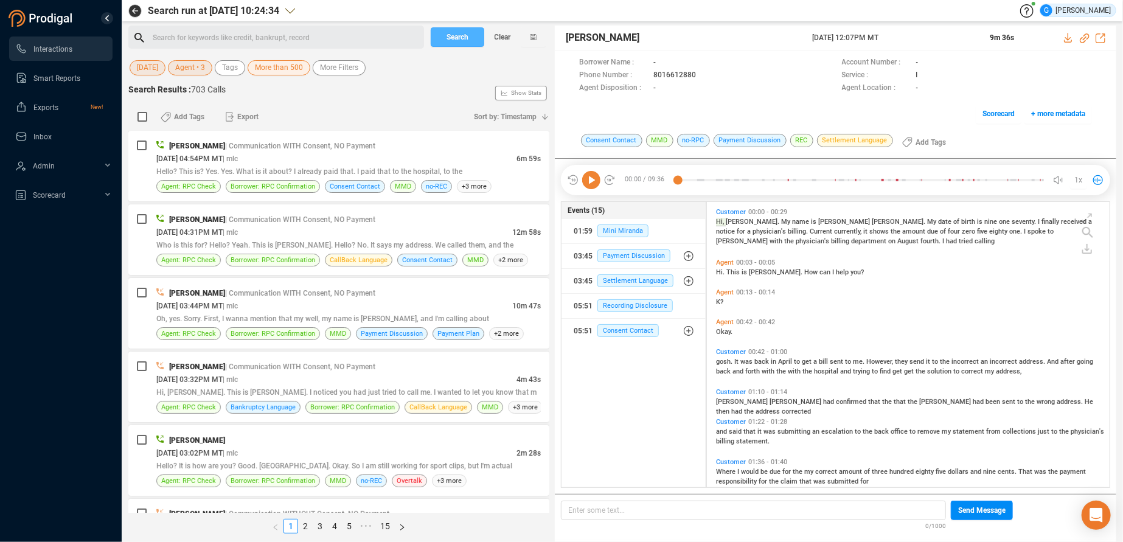
click at [463, 33] on span "Search" at bounding box center [457, 36] width 22 height 19
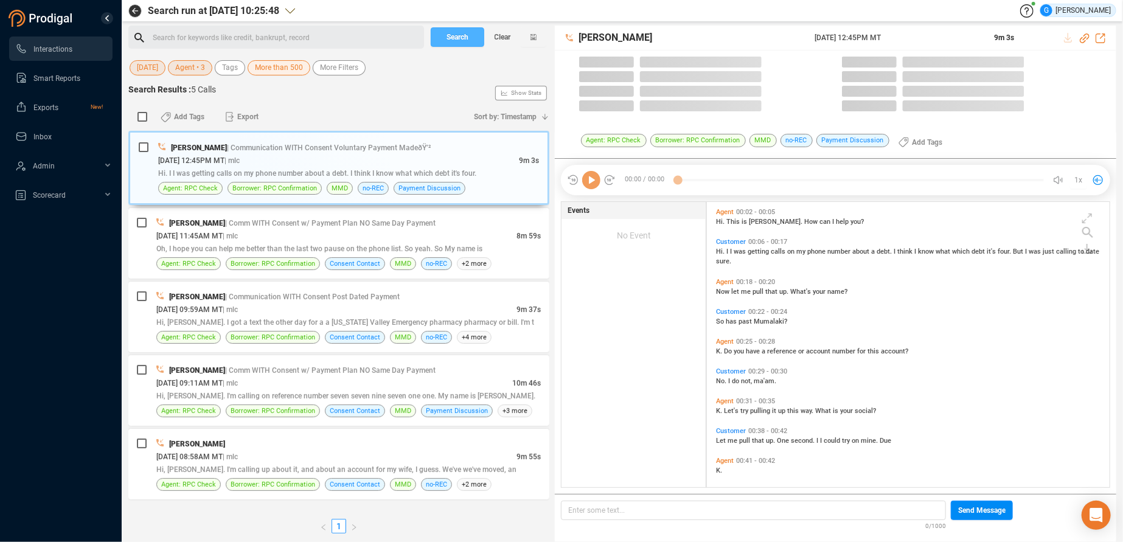
scroll to position [275, 392]
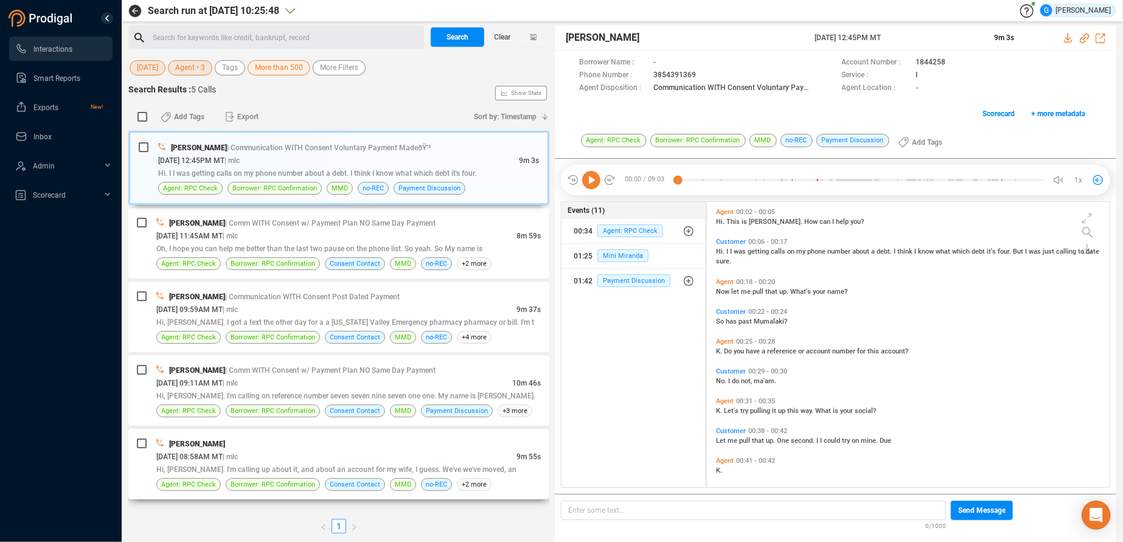
click at [487, 448] on div "[PERSON_NAME]" at bounding box center [348, 443] width 384 height 13
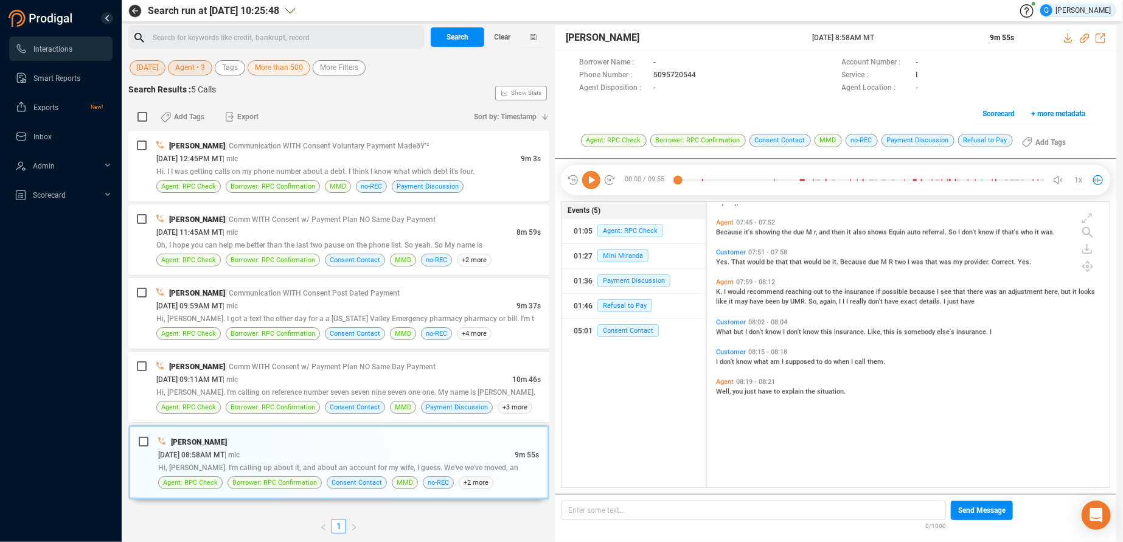
scroll to position [2064, 0]
